Goal: Task Accomplishment & Management: Use online tool/utility

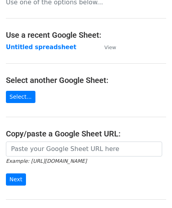
scroll to position [79, 0]
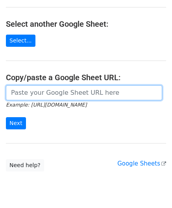
click at [41, 91] on input "url" at bounding box center [84, 92] width 156 height 15
paste input "https://docs.google.com/spreadsheets/d/1WScGdz8KaSXsOtHpsO4LnA-H8s6a4XfhXWbQCAw…"
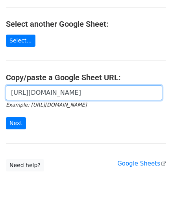
scroll to position [0, 179]
type input "https://docs.google.com/spreadsheets/d/1WScGdz8KaSXsOtHpsO4LnA-H8s6a4XfhXWbQCAw…"
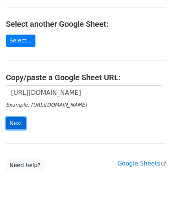
click at [18, 123] on input "Next" at bounding box center [16, 123] width 20 height 12
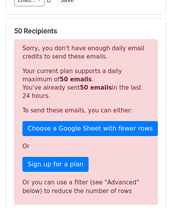
scroll to position [266, 0]
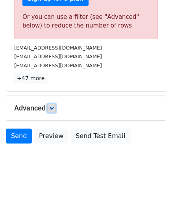
click at [53, 109] on link at bounding box center [51, 108] width 9 height 9
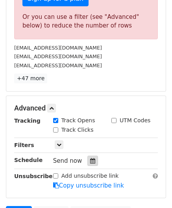
click at [90, 158] on icon at bounding box center [92, 161] width 5 height 6
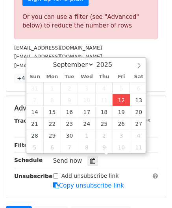
type input "[DATE] 12:00"
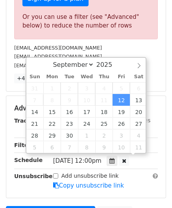
scroll to position [0, 0]
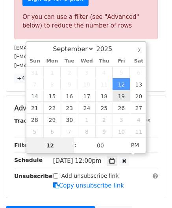
paste input "0"
type input "10"
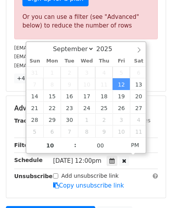
type input "[DATE] 22:00"
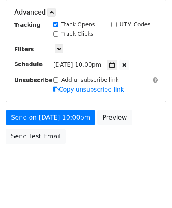
scroll to position [361, 0]
